Goal: Transaction & Acquisition: Purchase product/service

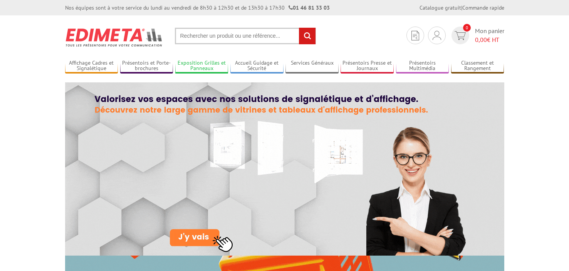
click at [226, 68] on link "Exposition Grilles et Panneaux" at bounding box center [201, 66] width 53 height 13
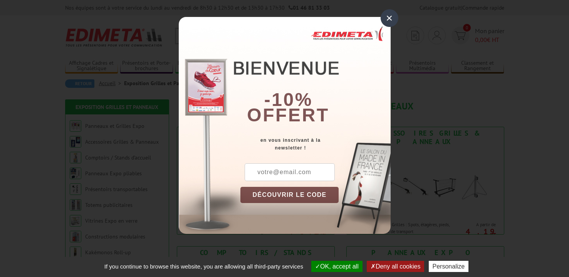
click at [383, 18] on div "×" at bounding box center [390, 18] width 18 height 18
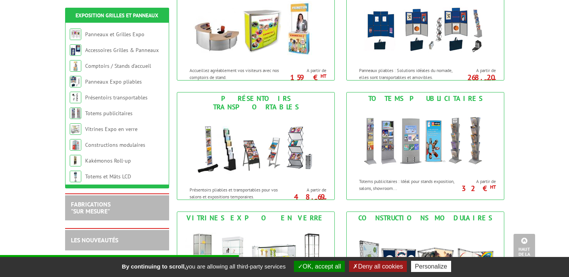
scroll to position [273, 0]
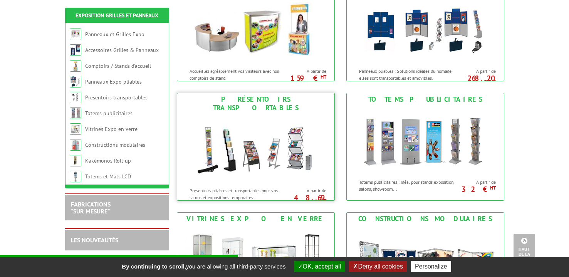
click at [265, 114] on img at bounding box center [256, 148] width 143 height 69
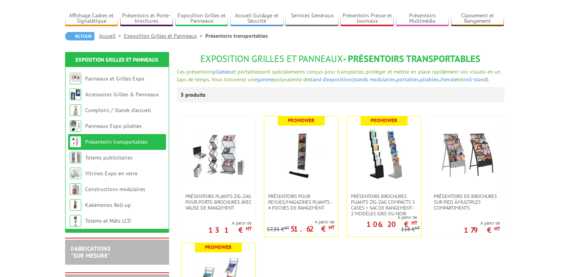
scroll to position [51, 0]
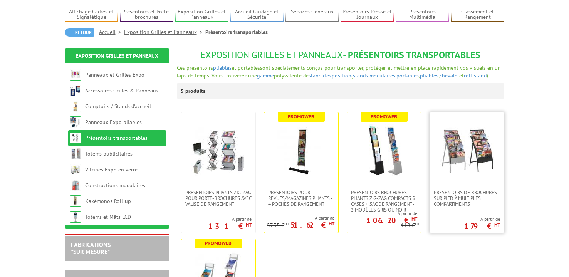
click at [457, 177] on img at bounding box center [467, 151] width 54 height 54
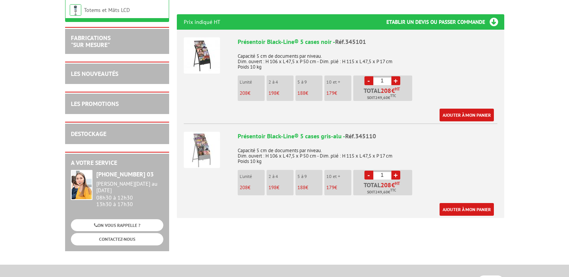
scroll to position [264, 0]
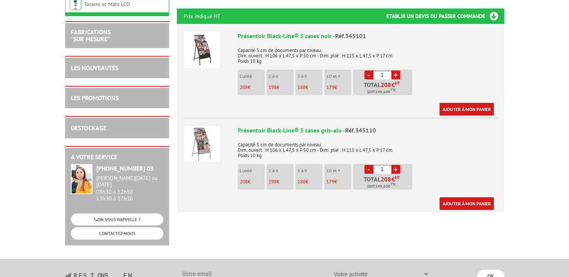
click at [395, 71] on link "+" at bounding box center [396, 75] width 9 height 9
click at [471, 103] on link "Ajouter à mon panier" at bounding box center [467, 109] width 54 height 13
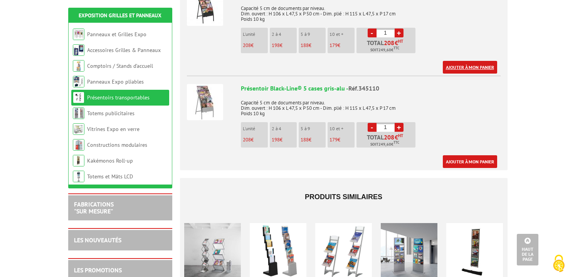
scroll to position [222, 0]
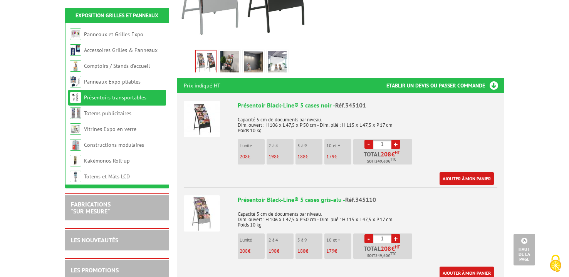
click at [462, 172] on link "Ajouter à mon panier" at bounding box center [467, 178] width 54 height 13
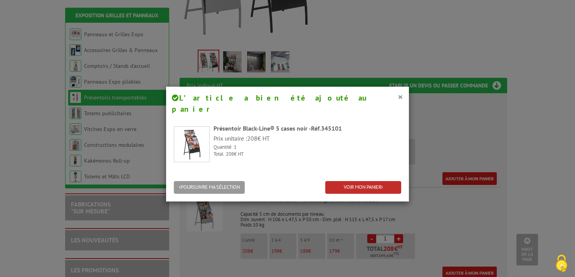
click at [376, 174] on div "POURSUIVRE MA SÉLECTION VOIR MON PANIER" at bounding box center [287, 188] width 243 height 28
click at [375, 181] on link "VOIR MON PANIER" at bounding box center [363, 187] width 76 height 13
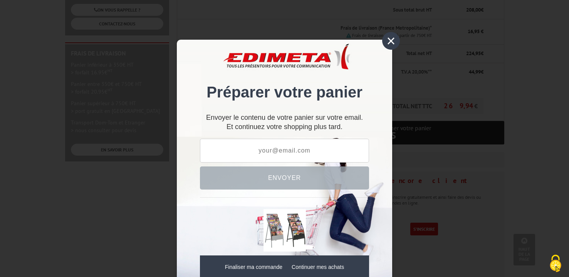
scroll to position [194, 0]
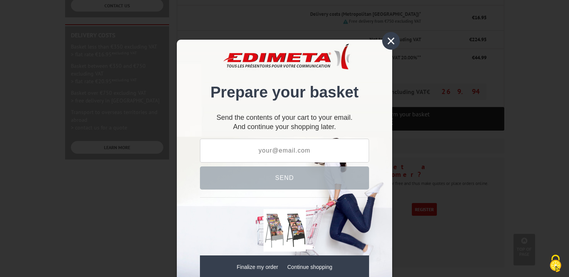
click at [389, 40] on font "×" at bounding box center [391, 40] width 9 height 17
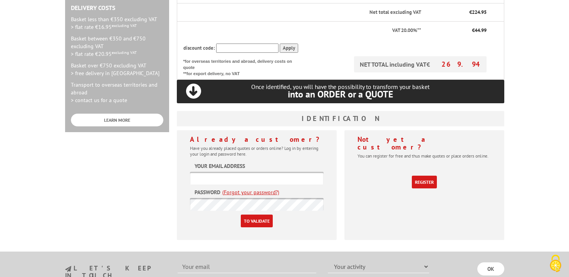
scroll to position [225, 0]
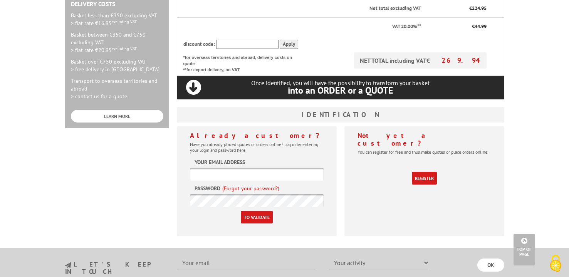
click at [240, 173] on input "text" at bounding box center [257, 174] width 134 height 13
paste input "[EMAIL_ADDRESS][DOMAIN_NAME]"
type input "CynthiaMKeen@dayrep.com"
click at [241, 211] on input "To validate" at bounding box center [257, 217] width 32 height 13
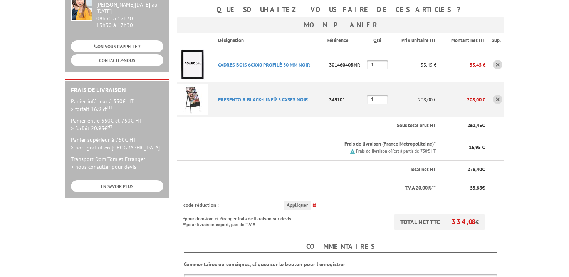
scroll to position [321, 0]
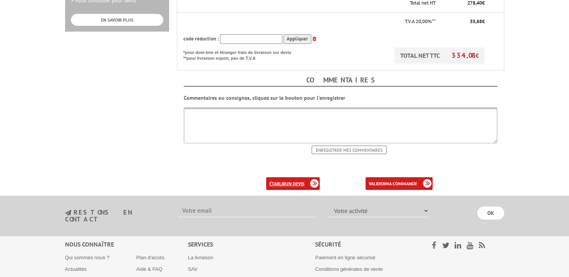
click at [308, 177] on link "établir un devis" at bounding box center [293, 183] width 54 height 13
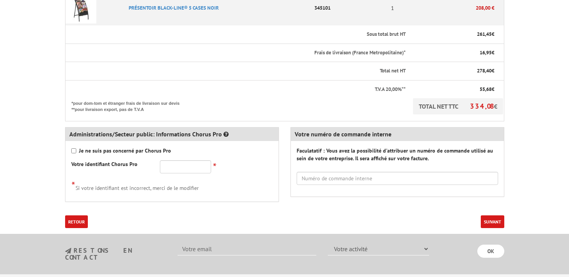
scroll to position [271, 0]
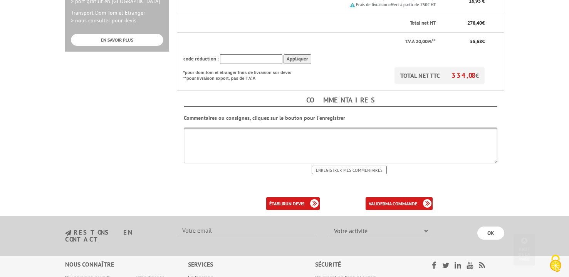
scroll to position [306, 0]
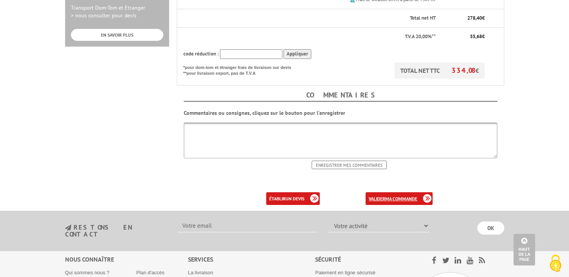
click at [416, 196] on b "ma commande" at bounding box center [401, 199] width 32 height 6
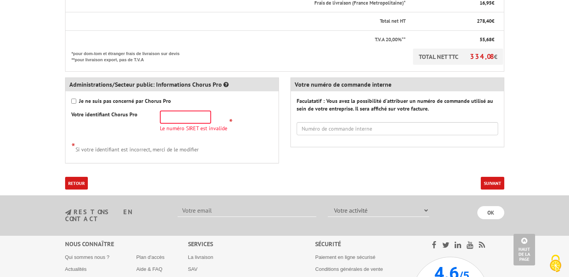
click at [492, 177] on button "Suivant" at bounding box center [493, 183] width 24 height 13
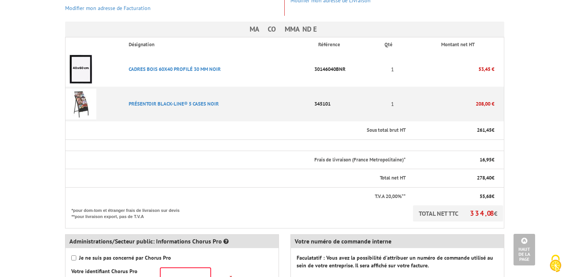
scroll to position [228, 0]
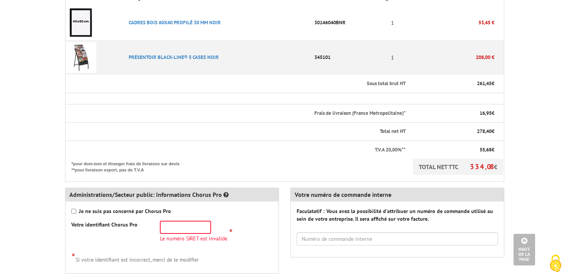
click at [79, 208] on strong "Je ne suis pas concerné par Chorus Pro" at bounding box center [125, 211] width 92 height 7
click at [76, 209] on input "Je ne suis pas concerné par Chorus Pro" at bounding box center [73, 211] width 5 height 5
checkbox input "true"
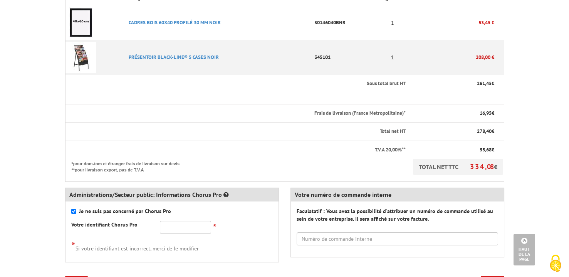
click at [490, 276] on button "Suivant" at bounding box center [493, 282] width 24 height 13
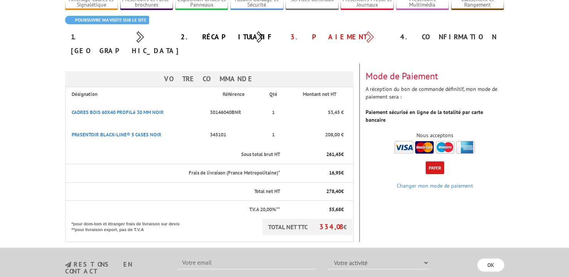
scroll to position [76, 0]
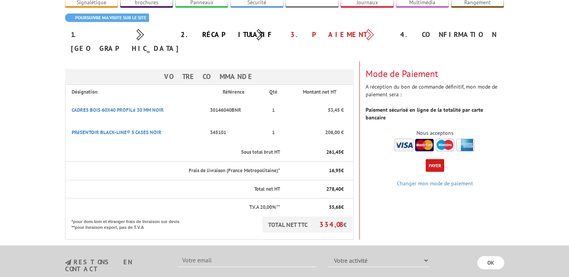
click at [421, 139] on img at bounding box center [435, 145] width 81 height 13
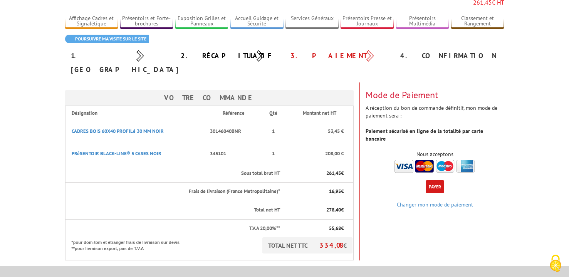
scroll to position [59, 0]
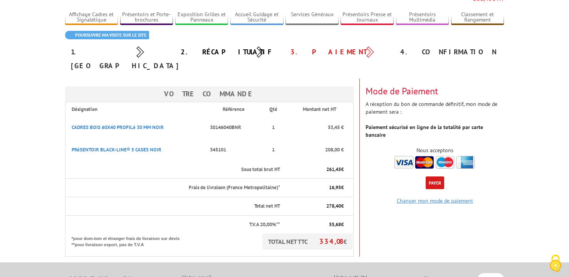
click at [439, 197] on link "Changer mon mode de paiement" at bounding box center [435, 200] width 76 height 7
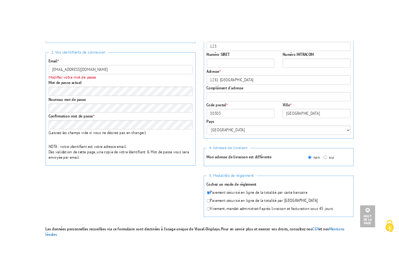
scroll to position [199, 0]
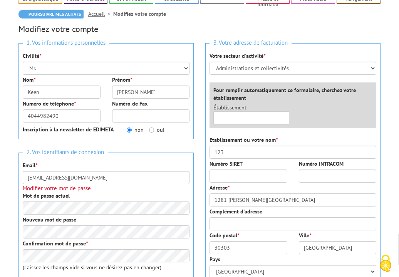
scroll to position [71, 0]
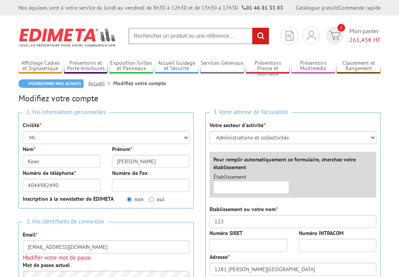
scroll to position [71, 0]
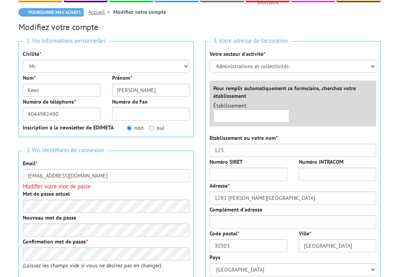
click at [239, 137] on label "Etablissement ou votre nom *" at bounding box center [244, 138] width 68 height 8
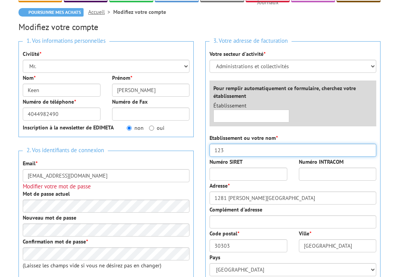
click at [239, 144] on input "123" at bounding box center [293, 150] width 167 height 13
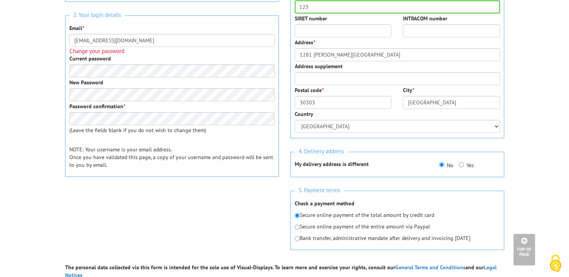
scroll to position [384, 0]
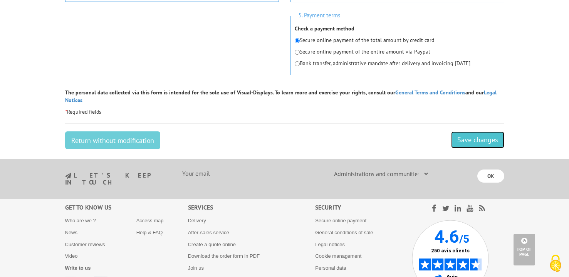
click at [399, 142] on input "Save changes" at bounding box center [477, 139] width 53 height 17
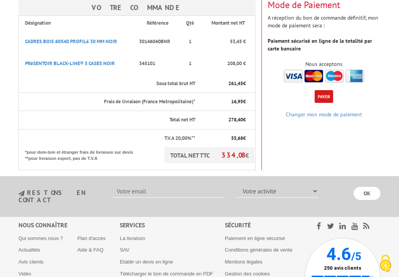
click at [293, 70] on img at bounding box center [324, 76] width 81 height 13
click at [323, 70] on img at bounding box center [324, 76] width 81 height 13
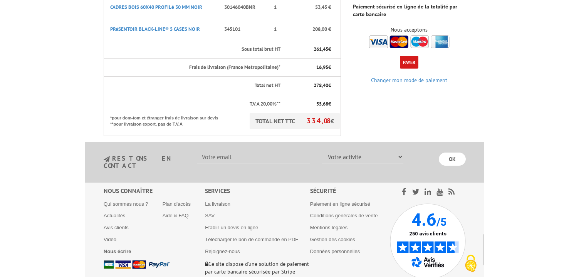
scroll to position [173, 0]
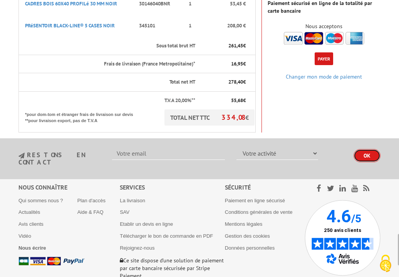
click at [372, 149] on input "OK" at bounding box center [367, 155] width 27 height 13
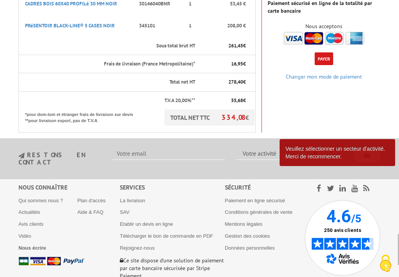
click at [341, 102] on div "Votre Commande Désignation Référence Qté Montant net HT CADRES BOIS 60X40 PROFI…" at bounding box center [200, 44] width 374 height 178
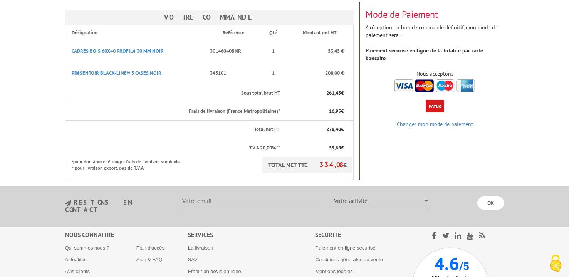
scroll to position [127, 0]
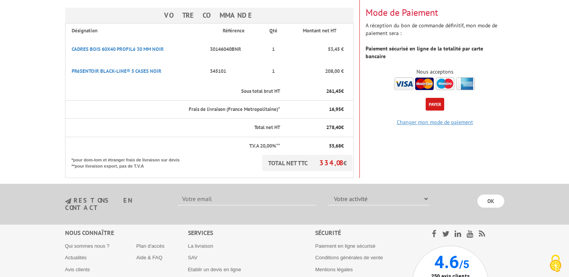
click at [422, 119] on link "Changer mon mode de paiement" at bounding box center [435, 122] width 76 height 7
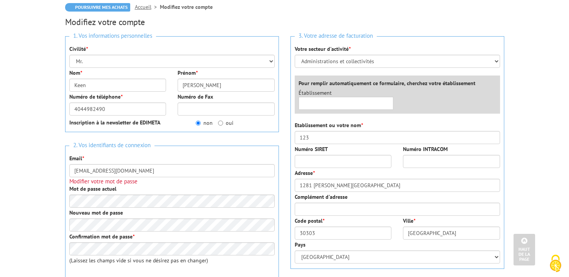
scroll to position [74, 0]
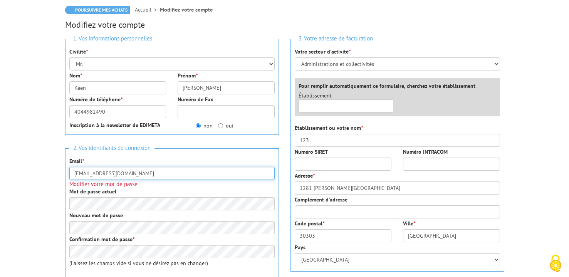
click at [108, 174] on input "[EMAIL_ADDRESS][DOMAIN_NAME]" at bounding box center [171, 173] width 205 height 13
type input "[EMAIL_ADDRESS][DOMAIN_NAME]"
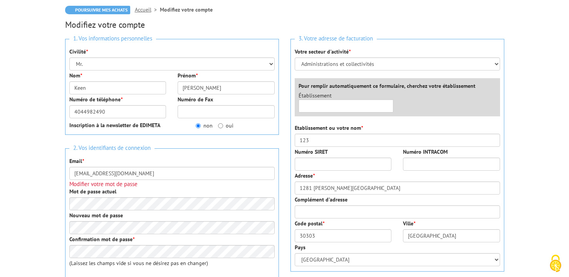
click at [140, 193] on div "Mot de passe actuel" at bounding box center [171, 199] width 205 height 23
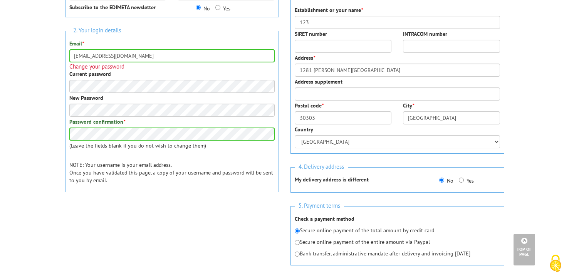
scroll to position [428, 0]
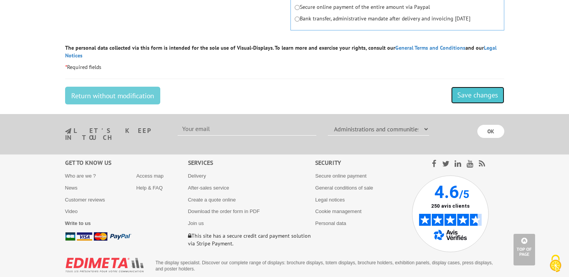
click at [465, 98] on input "Save changes" at bounding box center [477, 95] width 53 height 17
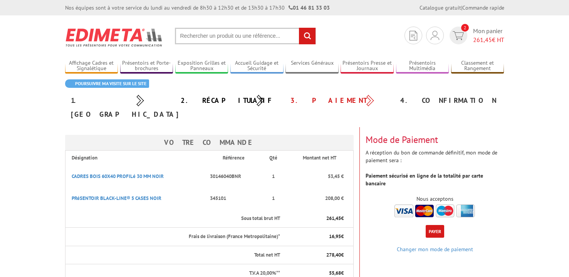
click at [392, 99] on div "3. Paiement" at bounding box center [340, 101] width 110 height 14
click at [416, 101] on div "4. Confirmation" at bounding box center [450, 101] width 110 height 14
click at [407, 135] on h3 "Mode de Paiement" at bounding box center [435, 140] width 139 height 10
click at [409, 205] on img at bounding box center [435, 211] width 81 height 13
click at [424, 205] on img at bounding box center [435, 211] width 81 height 13
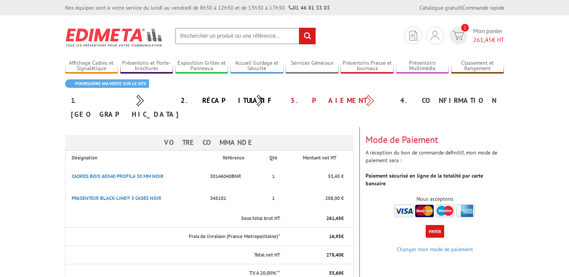
click at [448, 205] on img at bounding box center [435, 211] width 81 height 13
click at [436, 225] on button "Payer" at bounding box center [435, 231] width 19 height 13
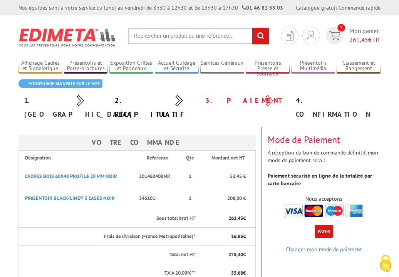
click at [330, 225] on button "Payer" at bounding box center [324, 231] width 19 height 13
click at [318, 225] on button "Payer" at bounding box center [324, 231] width 19 height 13
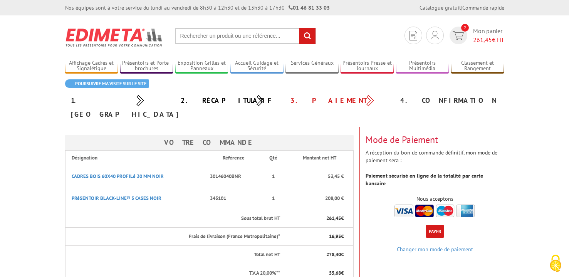
click at [310, 100] on div "3. Paiement" at bounding box center [340, 101] width 110 height 14
click at [399, 94] on div "4. Confirmation" at bounding box center [450, 101] width 110 height 14
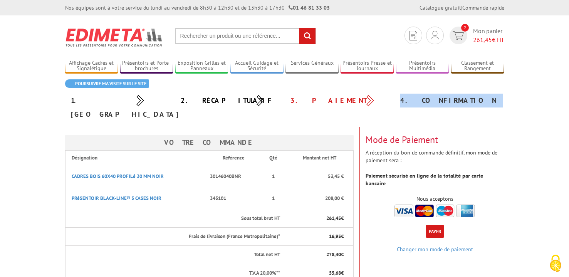
click at [399, 96] on div "4. Confirmation" at bounding box center [450, 101] width 110 height 14
click at [399, 98] on div "4. Confirmation" at bounding box center [450, 101] width 110 height 14
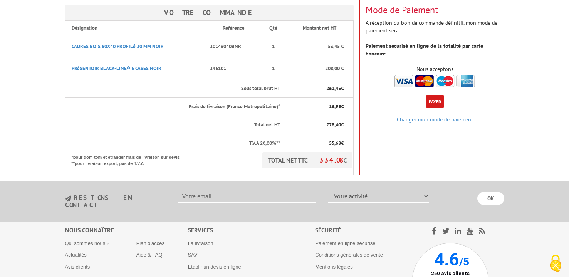
scroll to position [131, 0]
